Goal: Task Accomplishment & Management: Manage account settings

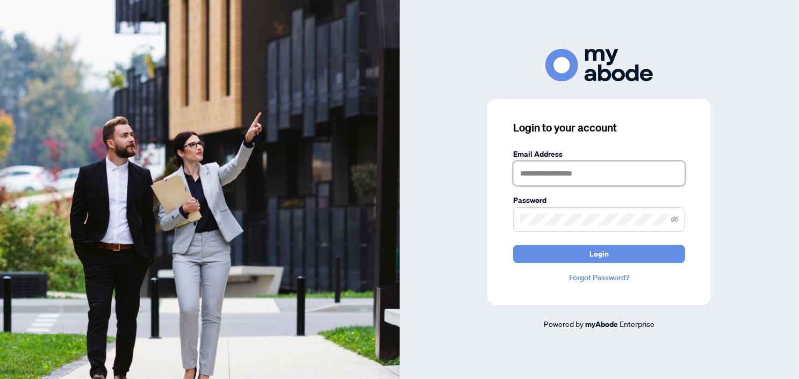
click at [552, 184] on input "text" at bounding box center [599, 173] width 172 height 25
type input "**********"
click at [513, 245] on button "Login" at bounding box center [599, 254] width 172 height 18
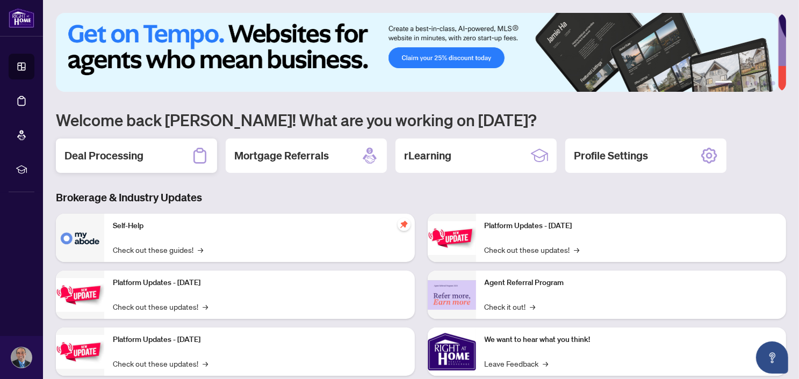
click at [105, 159] on h2 "Deal Processing" at bounding box center [103, 155] width 79 height 15
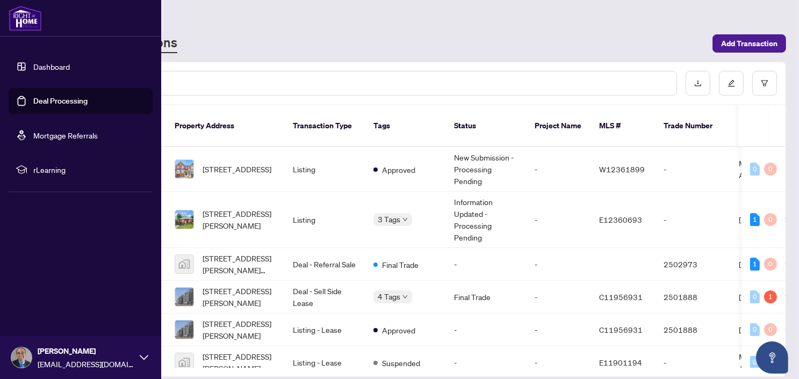
click at [33, 21] on img at bounding box center [25, 18] width 33 height 26
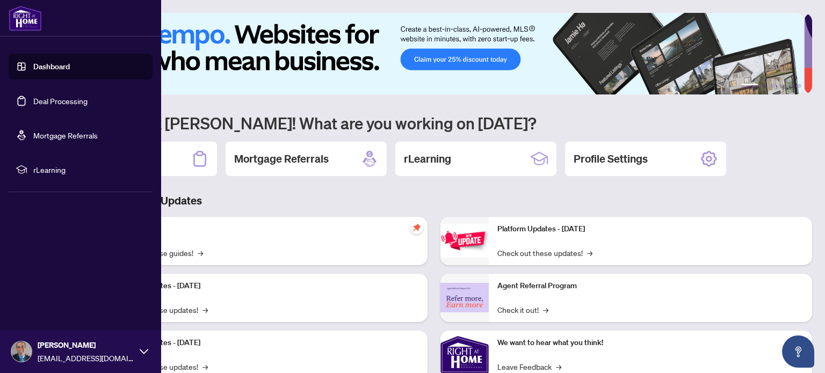
click at [140, 352] on icon at bounding box center [144, 351] width 9 height 9
click at [52, 290] on span "Logout" at bounding box center [43, 287] width 24 height 17
